Goal: Task Accomplishment & Management: Manage account settings

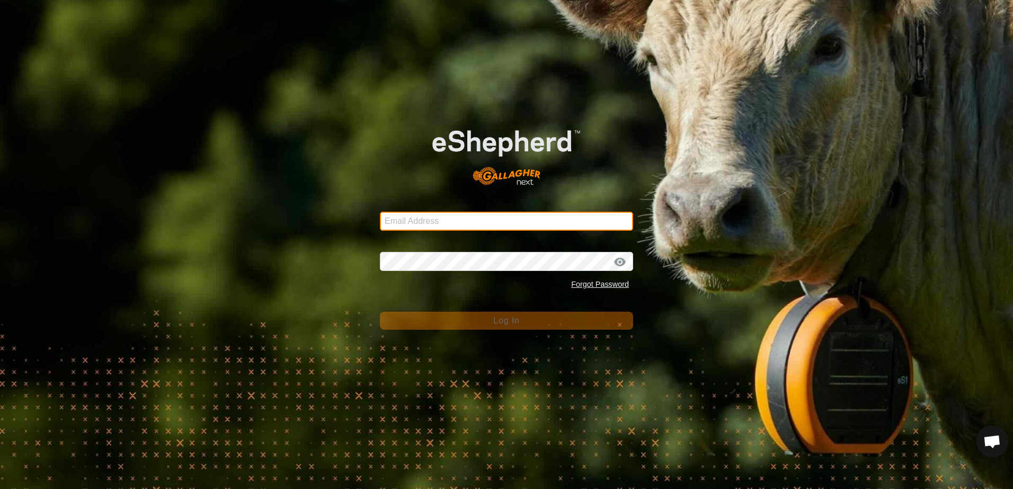
drag, startPoint x: 399, startPoint y: 215, endPoint x: 390, endPoint y: 211, distance: 9.3
click at [399, 215] on input "Email Address" at bounding box center [506, 221] width 253 height 19
type input "echoy4@gmail.com"
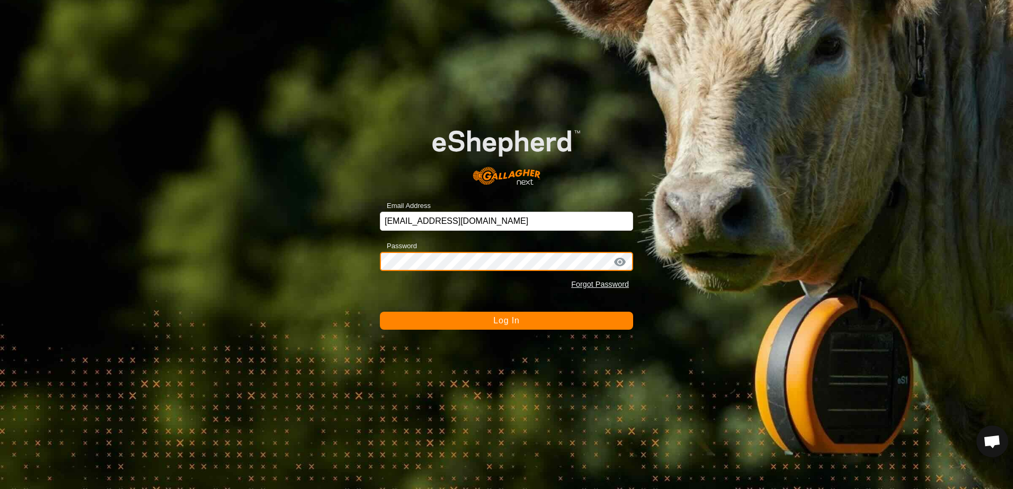
click at [380, 312] on button "Log In" at bounding box center [506, 321] width 253 height 18
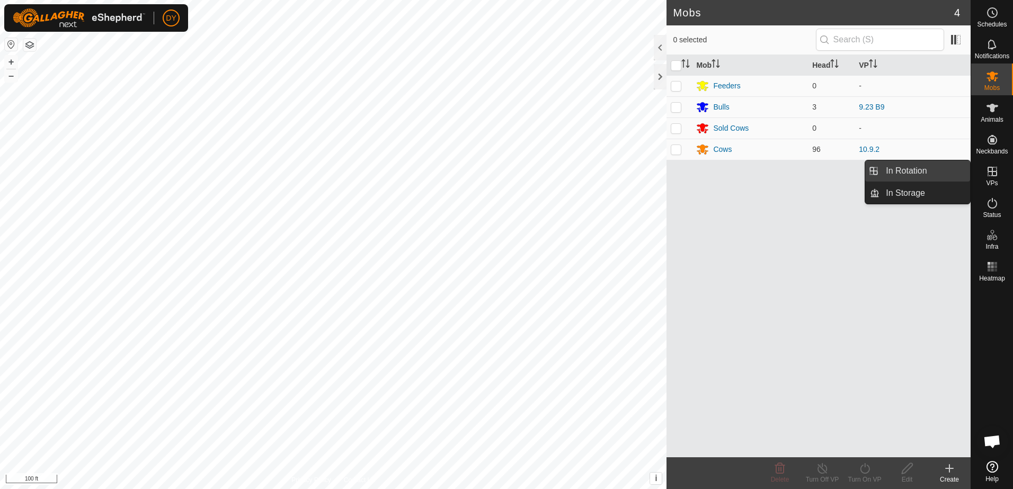
click at [909, 168] on link "In Rotation" at bounding box center [924, 171] width 91 height 21
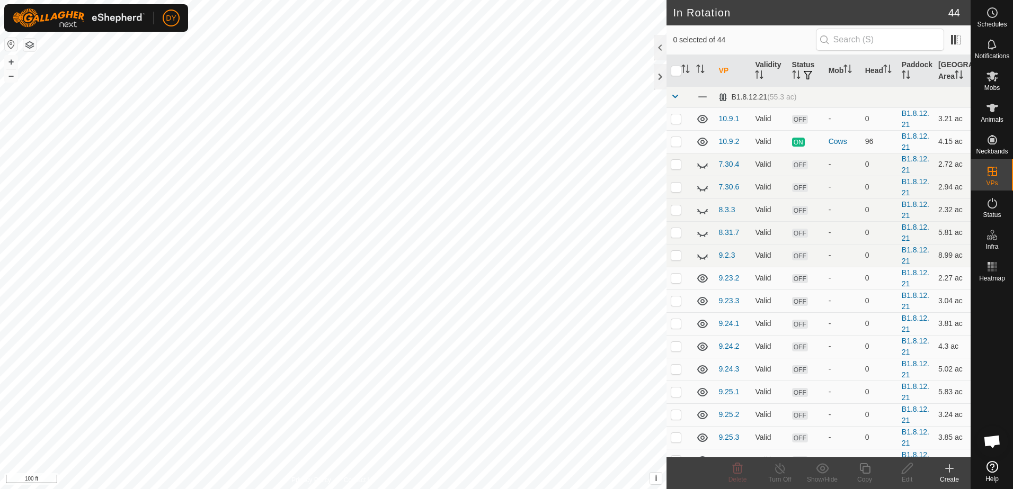
click at [950, 469] on icon at bounding box center [949, 469] width 7 height 0
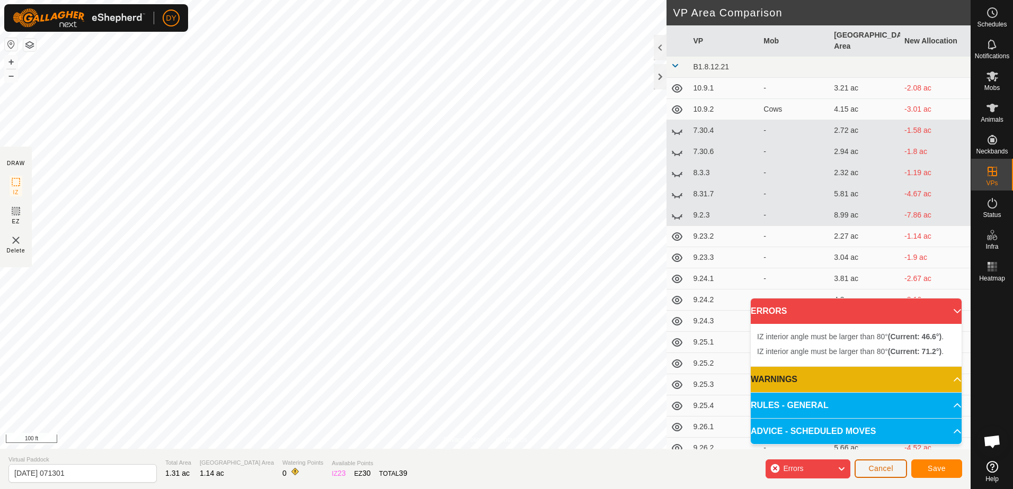
click at [889, 473] on span "Cancel" at bounding box center [880, 469] width 25 height 8
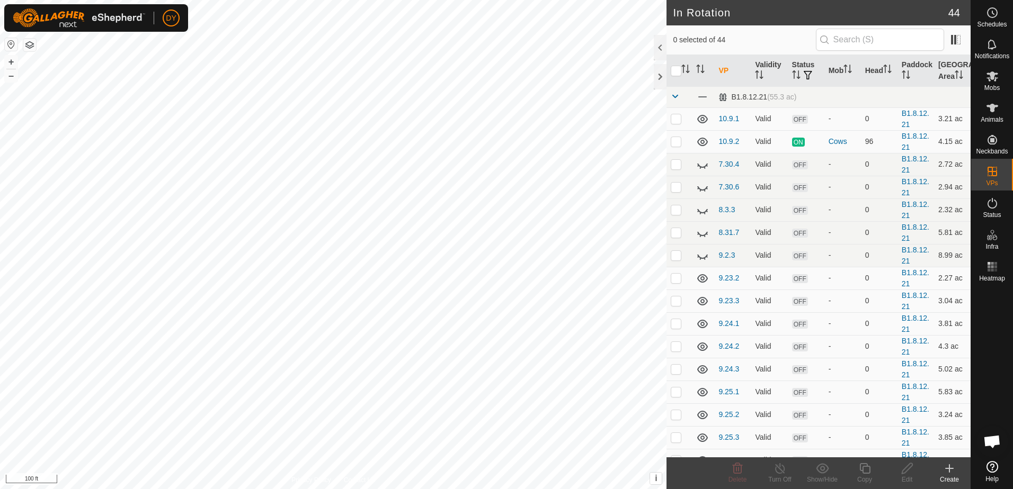
checkbox input "true"
click at [870, 475] on div "Copy" at bounding box center [864, 480] width 42 height 10
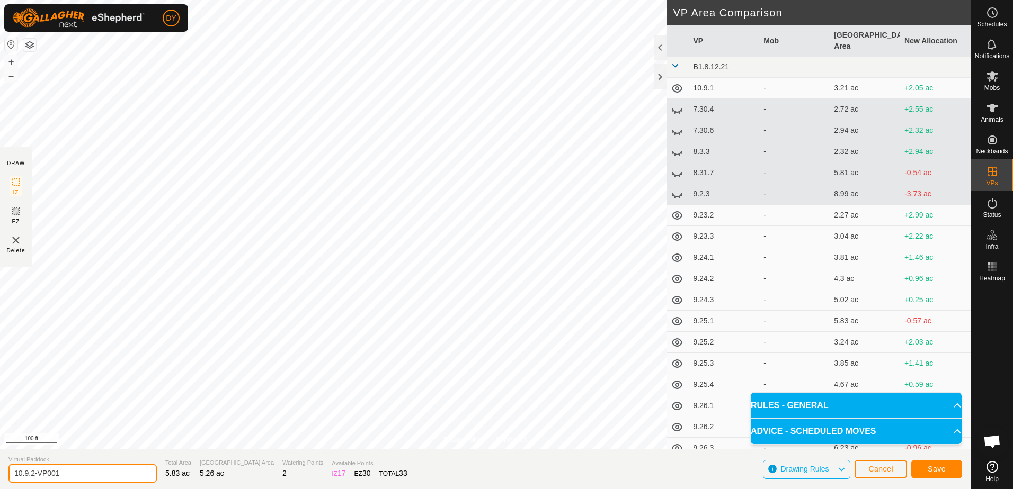
drag, startPoint x: 64, startPoint y: 471, endPoint x: 26, endPoint y: 475, distance: 37.7
click at [26, 475] on input "10.9.2-VP001" at bounding box center [82, 474] width 148 height 19
type input "10.10.1"
click at [940, 469] on span "Save" at bounding box center [937, 469] width 18 height 8
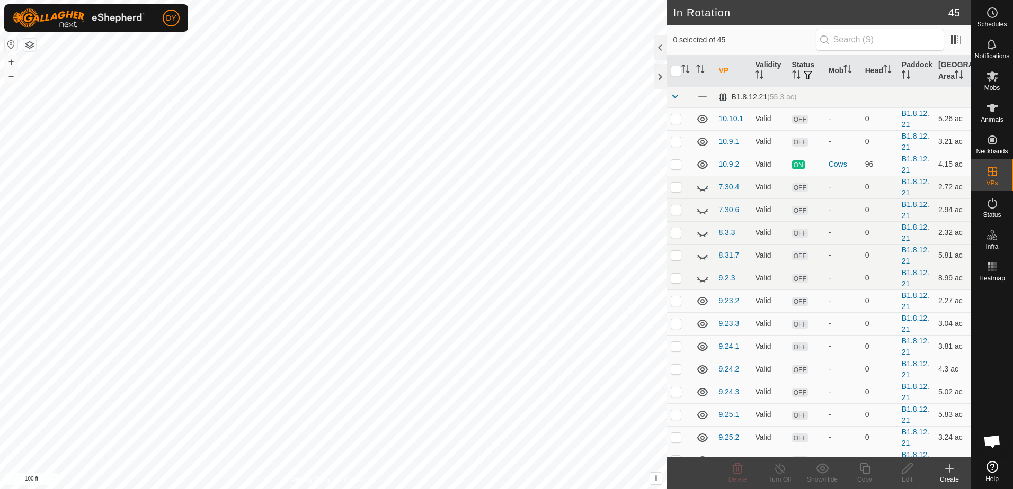
click at [952, 469] on icon at bounding box center [949, 469] width 7 height 0
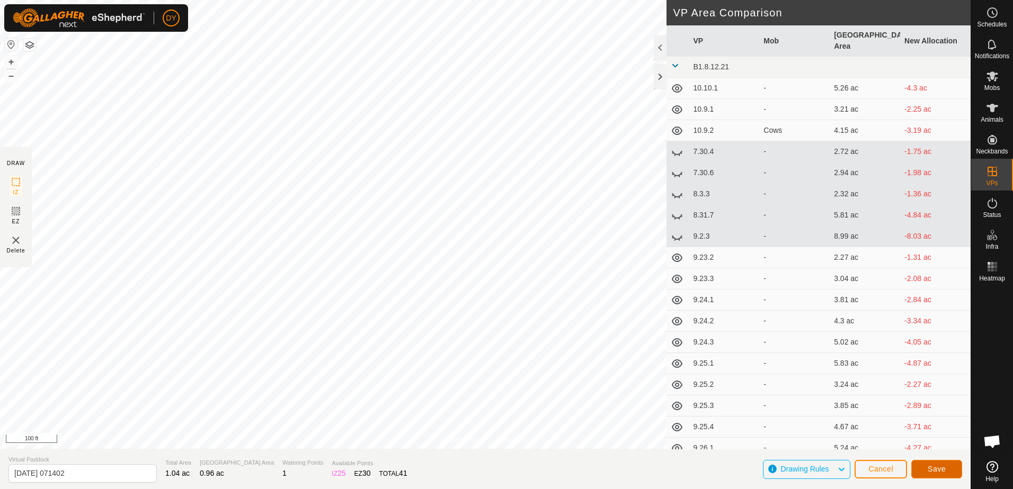
click at [942, 470] on span "Save" at bounding box center [937, 469] width 18 height 8
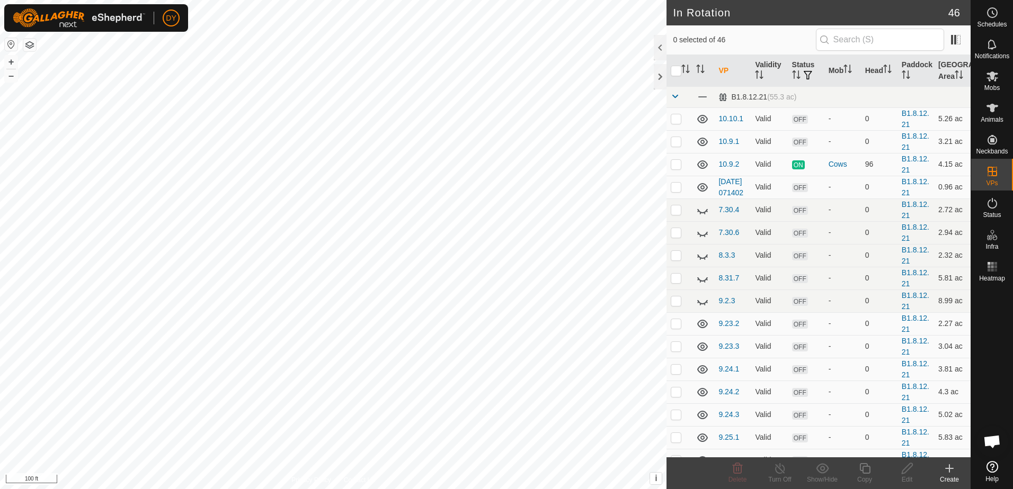
checkbox input "true"
click at [868, 468] on icon at bounding box center [864, 468] width 13 height 13
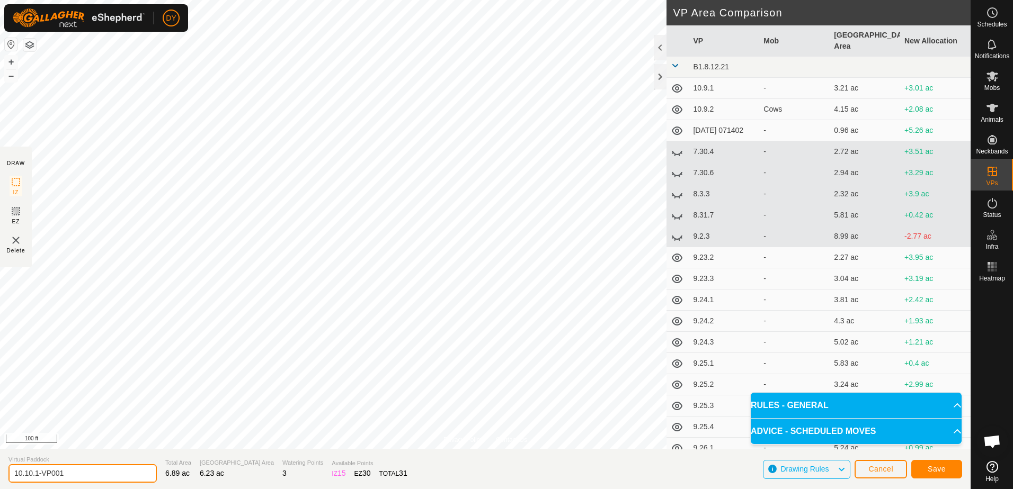
drag, startPoint x: 66, startPoint y: 475, endPoint x: 37, endPoint y: 475, distance: 29.1
click at [37, 475] on input "10.10.1-VP001" at bounding box center [82, 474] width 148 height 19
type input "10.10.2"
click at [922, 474] on button "Save" at bounding box center [936, 469] width 51 height 19
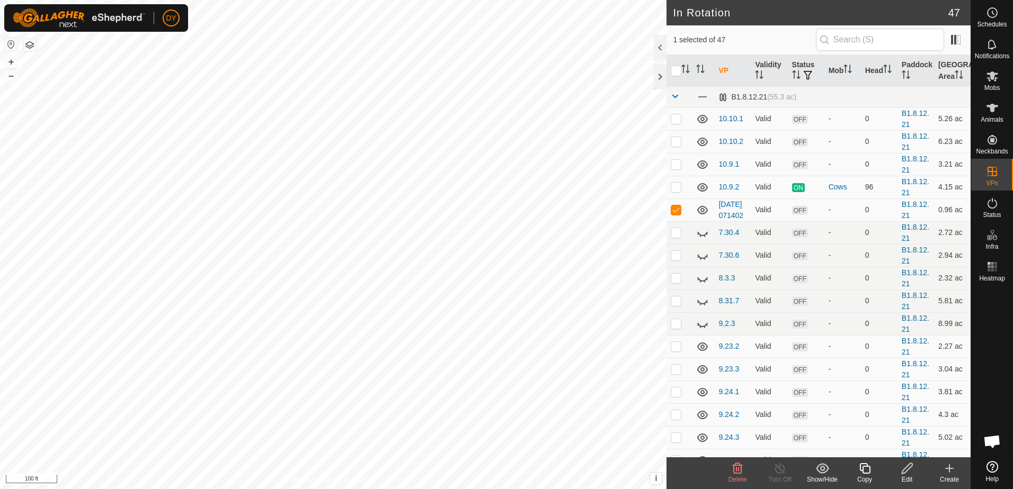
click at [734, 470] on icon at bounding box center [738, 469] width 10 height 11
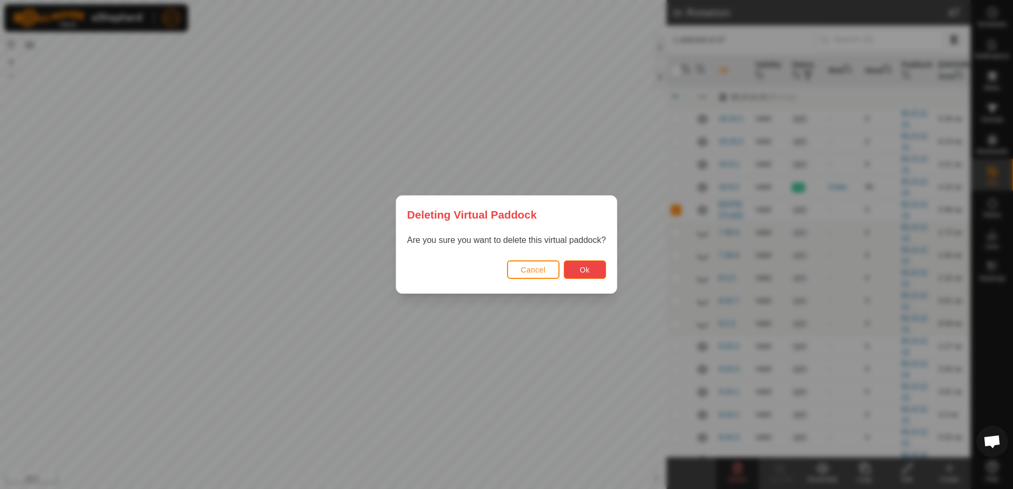
click at [580, 263] on button "Ok" at bounding box center [585, 270] width 42 height 19
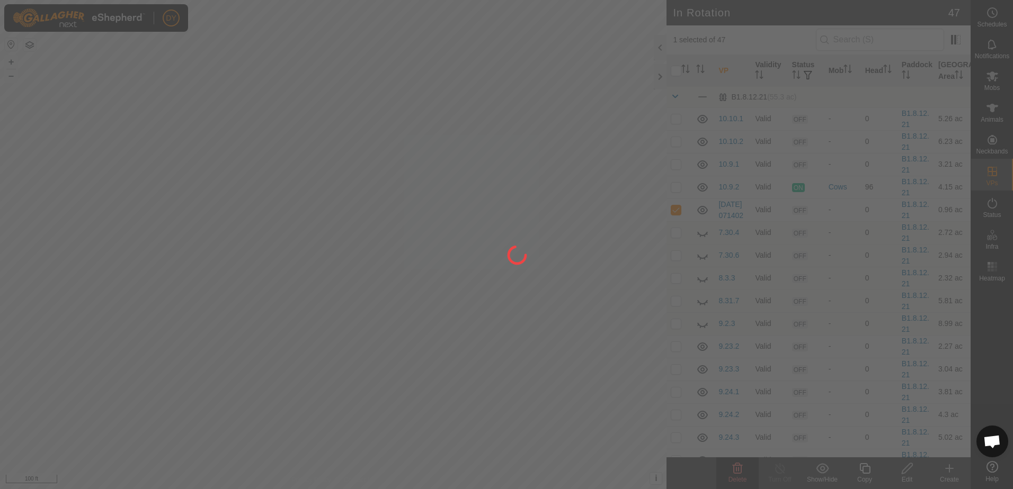
checkbox input "false"
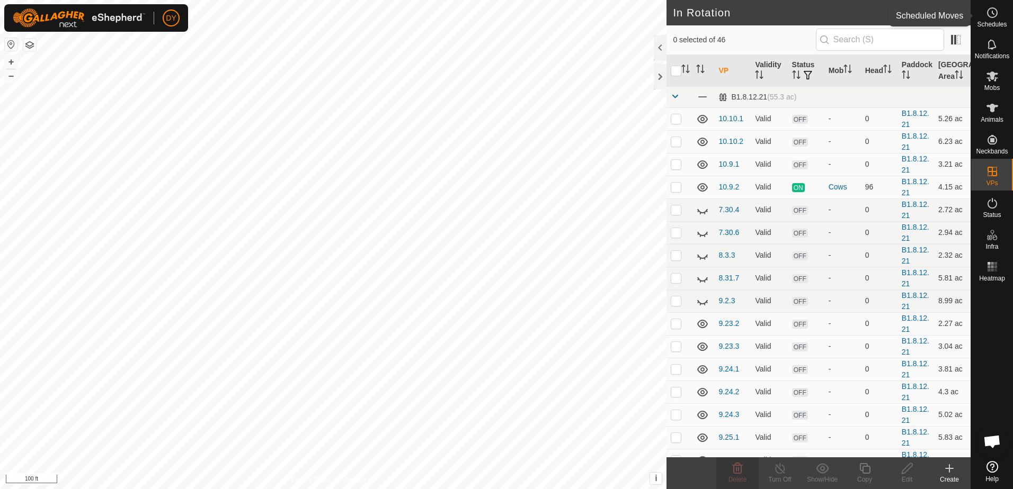
click at [992, 17] on circle at bounding box center [992, 13] width 10 height 10
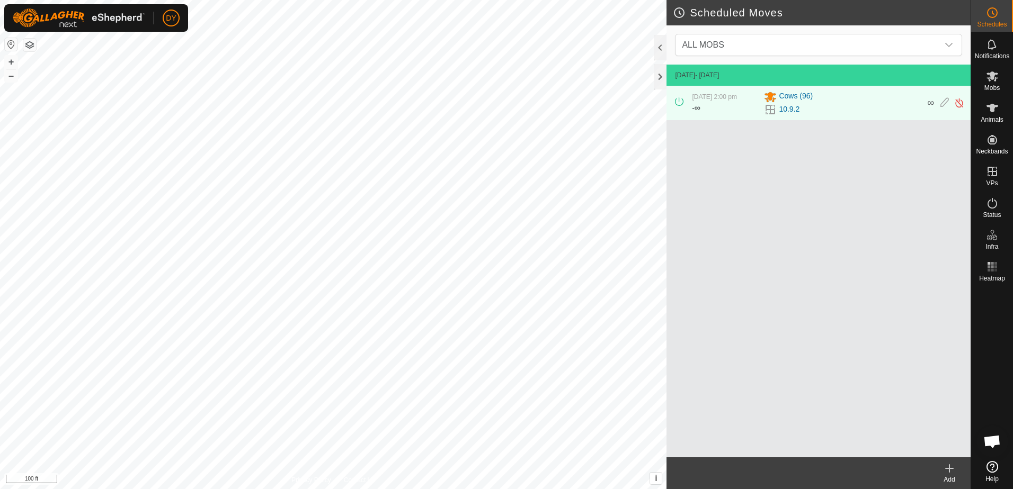
click at [952, 469] on icon at bounding box center [949, 469] width 7 height 0
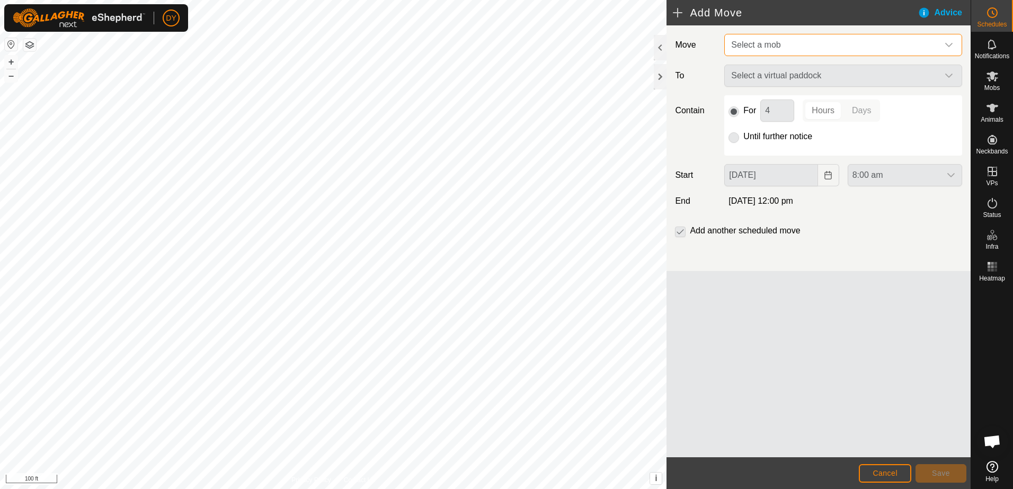
click at [763, 44] on span "Select a mob" at bounding box center [755, 44] width 49 height 9
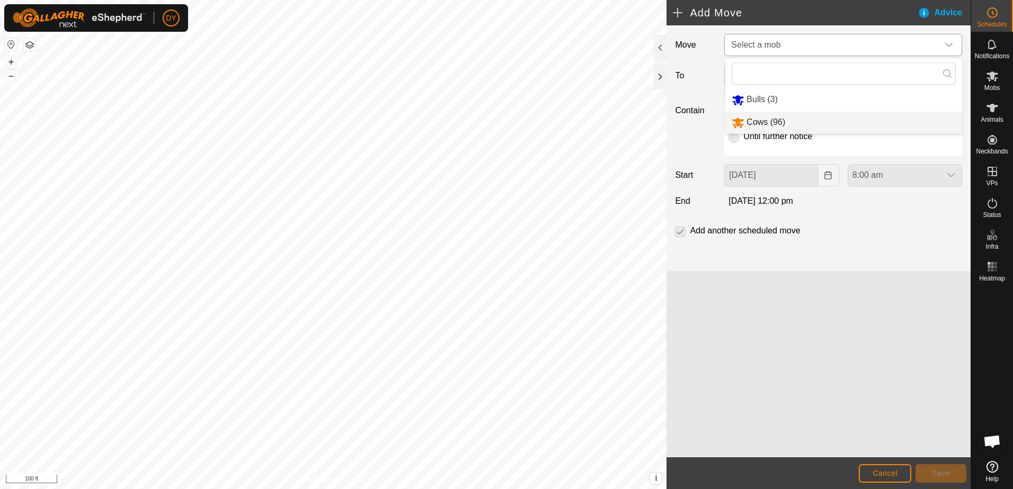
click at [760, 119] on li "Cows (96)" at bounding box center [843, 123] width 237 height 22
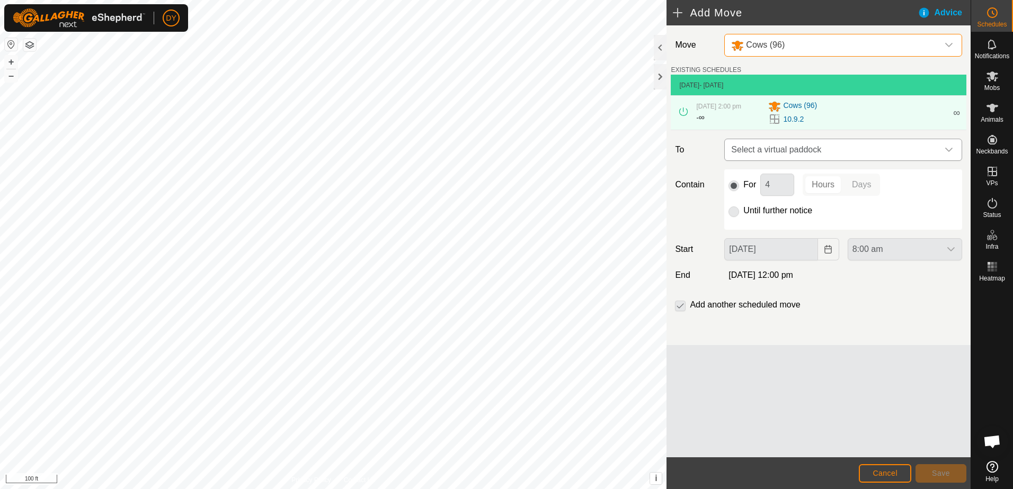
click at [767, 152] on span "Select a virtual paddock" at bounding box center [832, 149] width 211 height 21
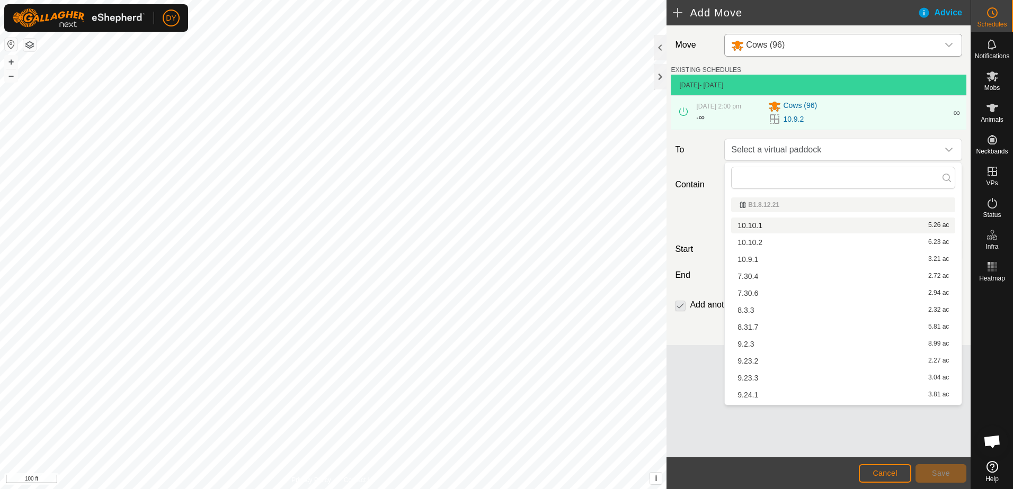
click at [761, 226] on li "10.10.1 5.26 ac" at bounding box center [843, 226] width 224 height 16
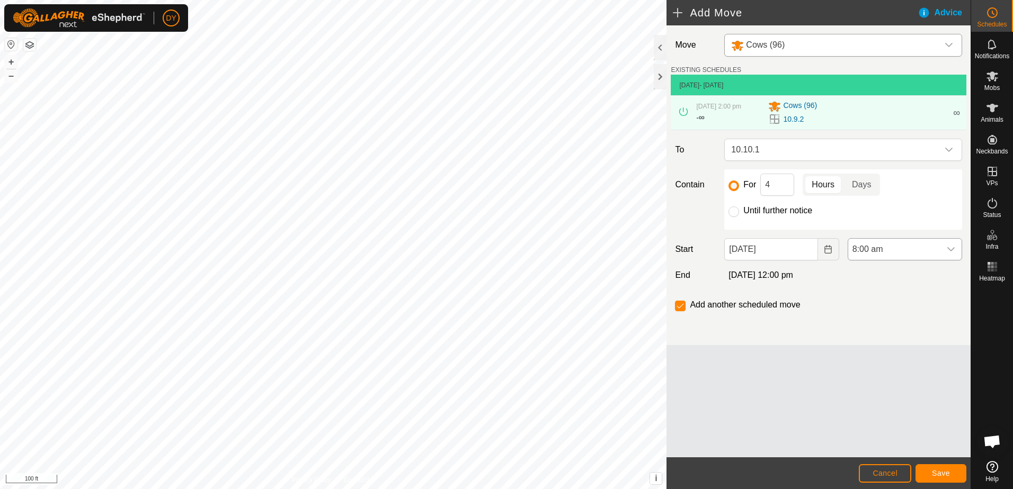
click at [955, 253] on icon "dropdown trigger" at bounding box center [951, 249] width 8 height 8
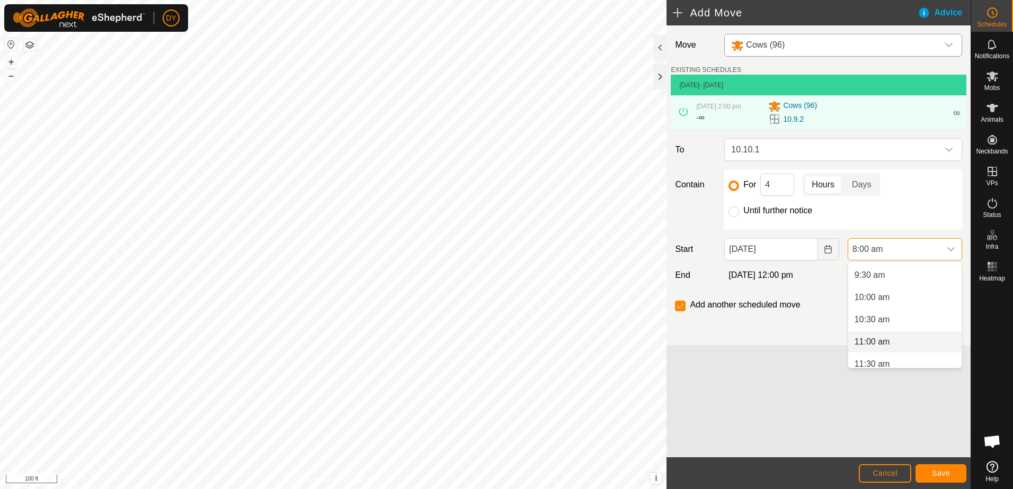
scroll to position [432, 0]
click at [870, 286] on li "10:00 am" at bounding box center [904, 285] width 113 height 21
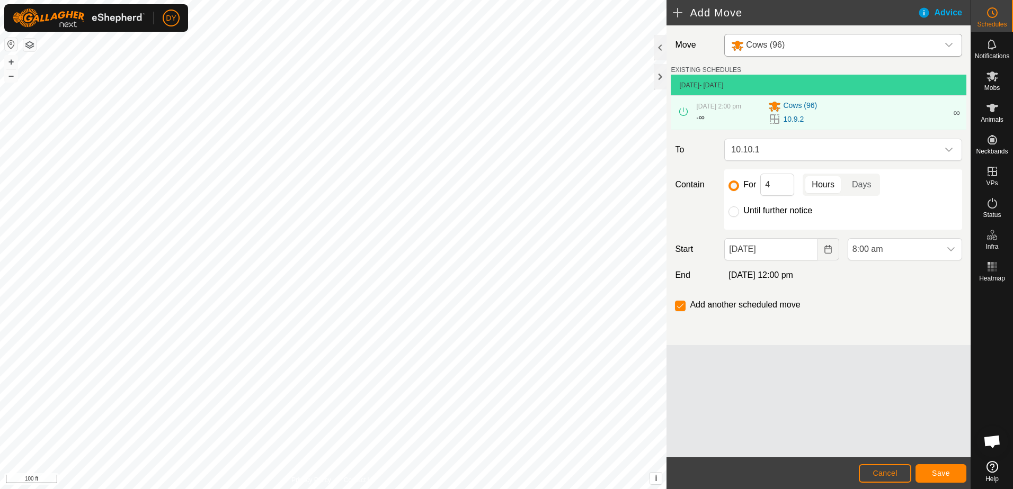
scroll to position [356, 0]
click at [934, 475] on span "Save" at bounding box center [941, 473] width 18 height 8
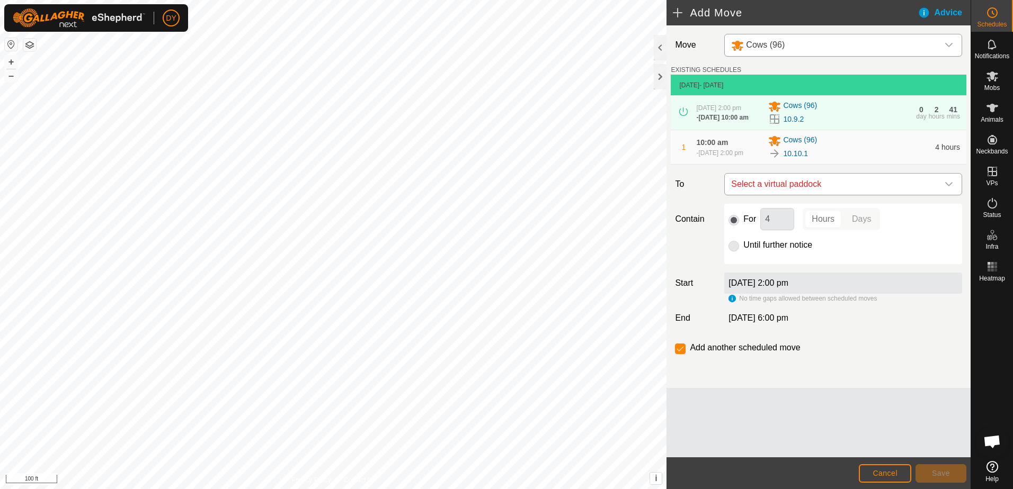
click at [784, 188] on span "Select a virtual paddock" at bounding box center [832, 184] width 211 height 21
type input "10.10.2"
click at [756, 262] on li "10.10.2 6.23 ac" at bounding box center [843, 263] width 224 height 16
click at [933, 477] on span "Save" at bounding box center [941, 473] width 18 height 8
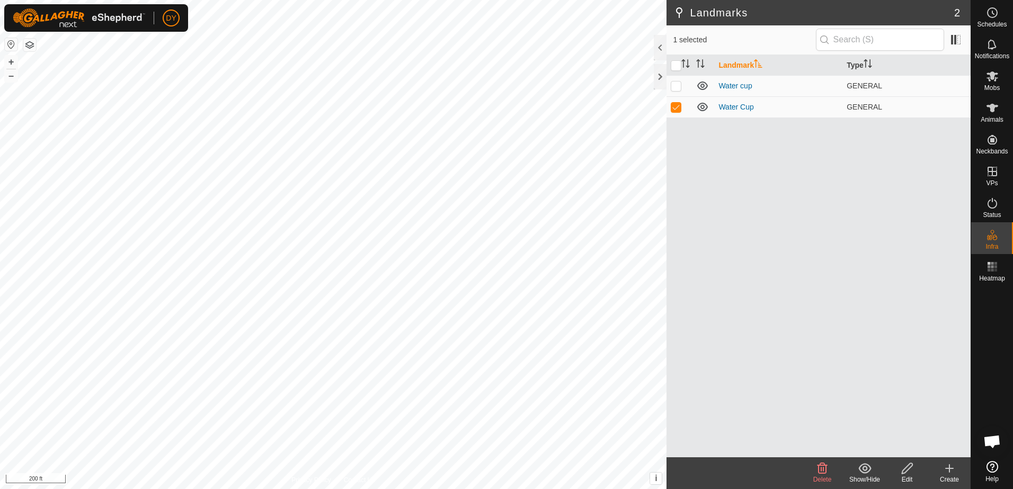
click at [910, 469] on icon at bounding box center [907, 469] width 11 height 11
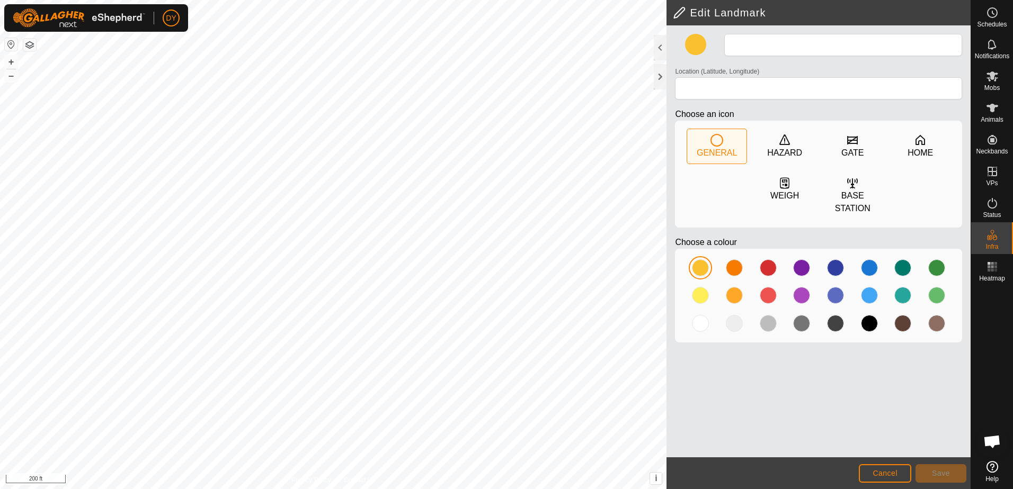
type input "Water Cup"
type input "43.355897, -90.026801"
click at [936, 472] on span "Save" at bounding box center [941, 473] width 18 height 8
